Goal: Task Accomplishment & Management: Use online tool/utility

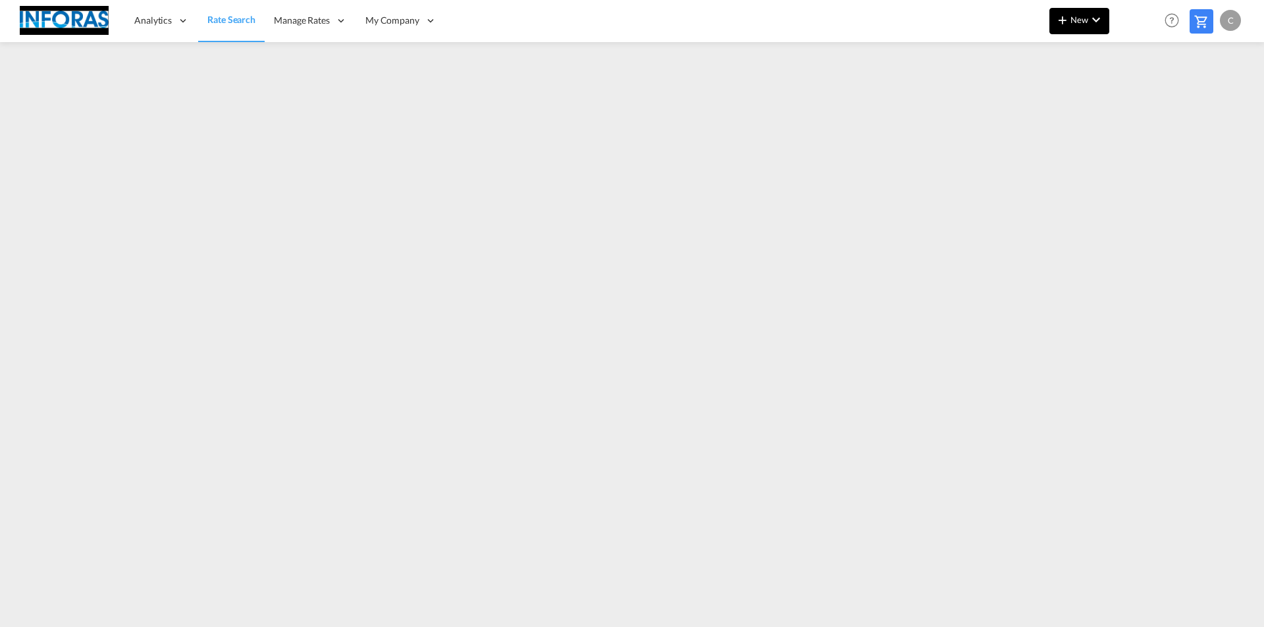
click at [1092, 26] on md-icon "icon-chevron-down" at bounding box center [1096, 20] width 16 height 16
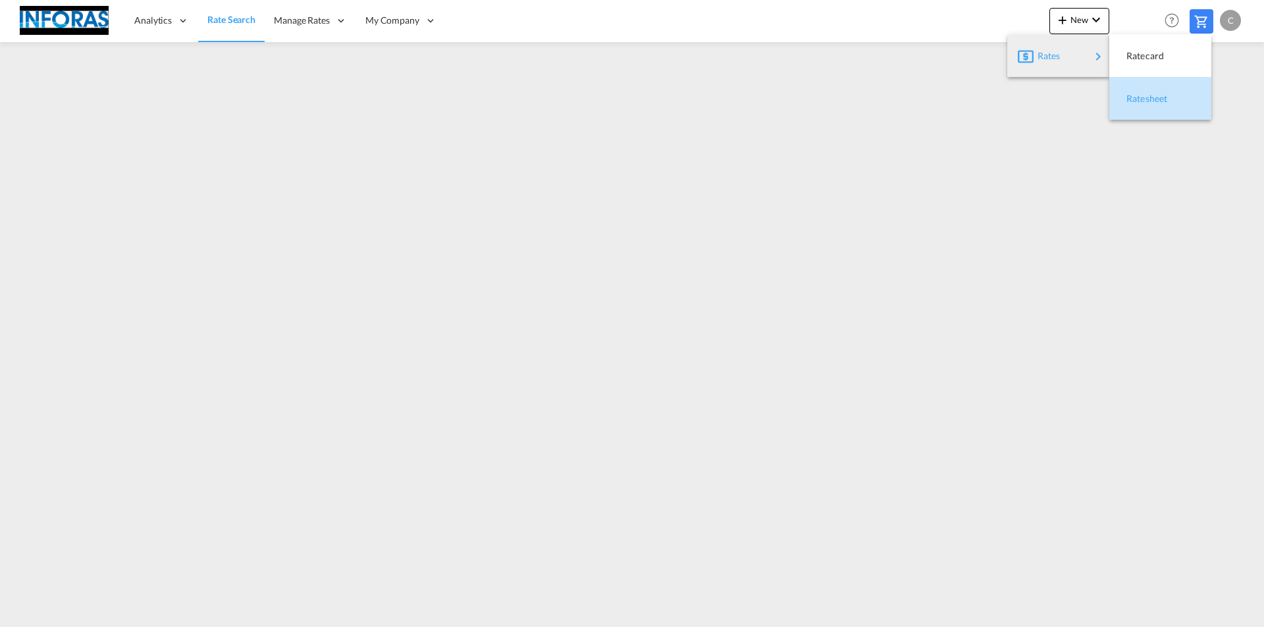
click at [1125, 98] on div "Ratesheet" at bounding box center [1160, 98] width 81 height 33
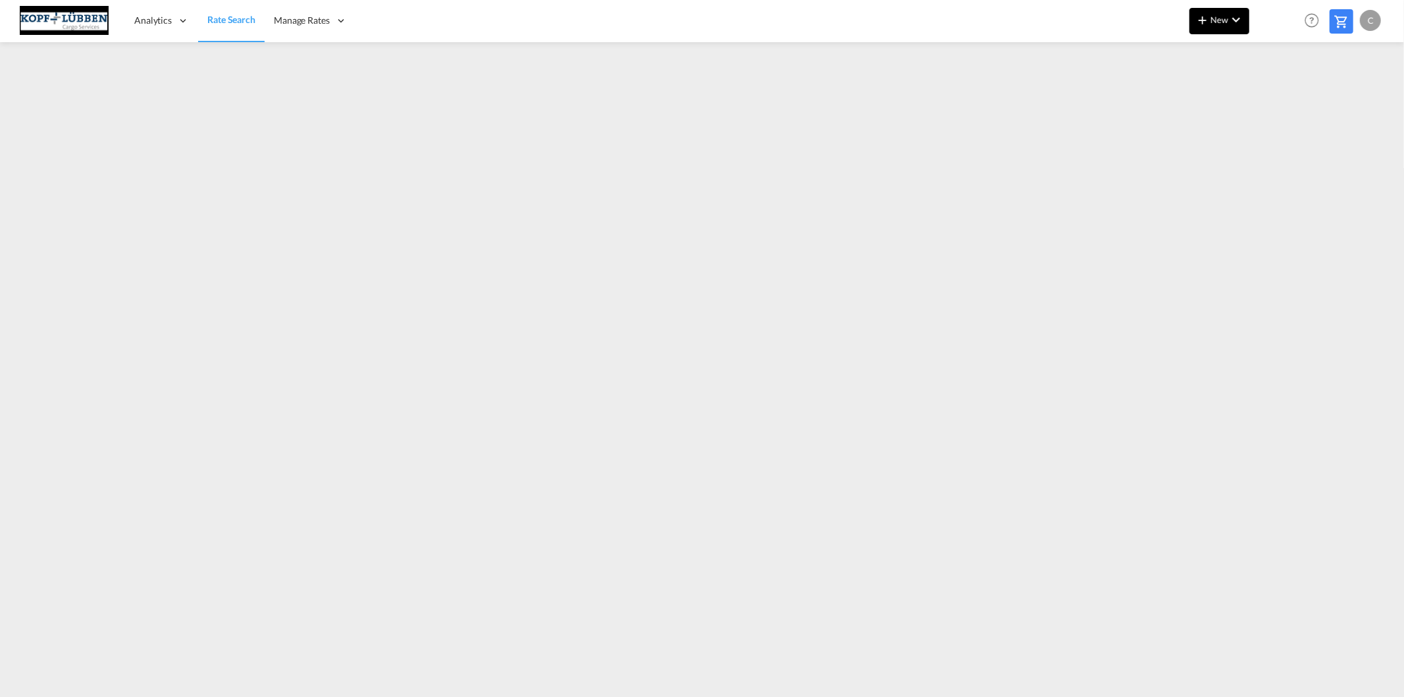
click at [1210, 21] on md-icon "icon-plus 400-fg" at bounding box center [1203, 20] width 16 height 16
click at [1267, 97] on span "Ratesheet" at bounding box center [1274, 99] width 14 height 26
